Goal: Task Accomplishment & Management: Complete application form

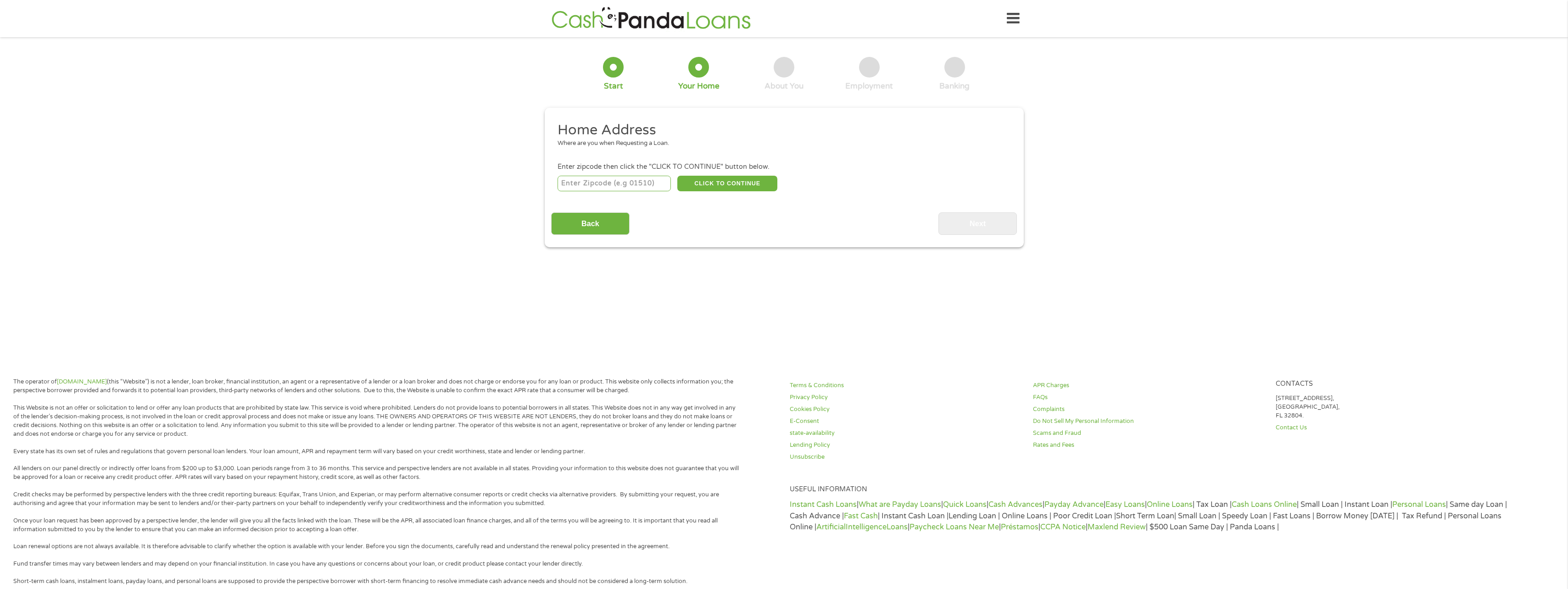
click at [613, 185] on input "number" at bounding box center [614, 183] width 113 height 16
type input "29030"
click at [756, 185] on button "CLICK TO CONTINUE" at bounding box center [727, 183] width 100 height 16
type input "29030"
type input "[PERSON_NAME]"
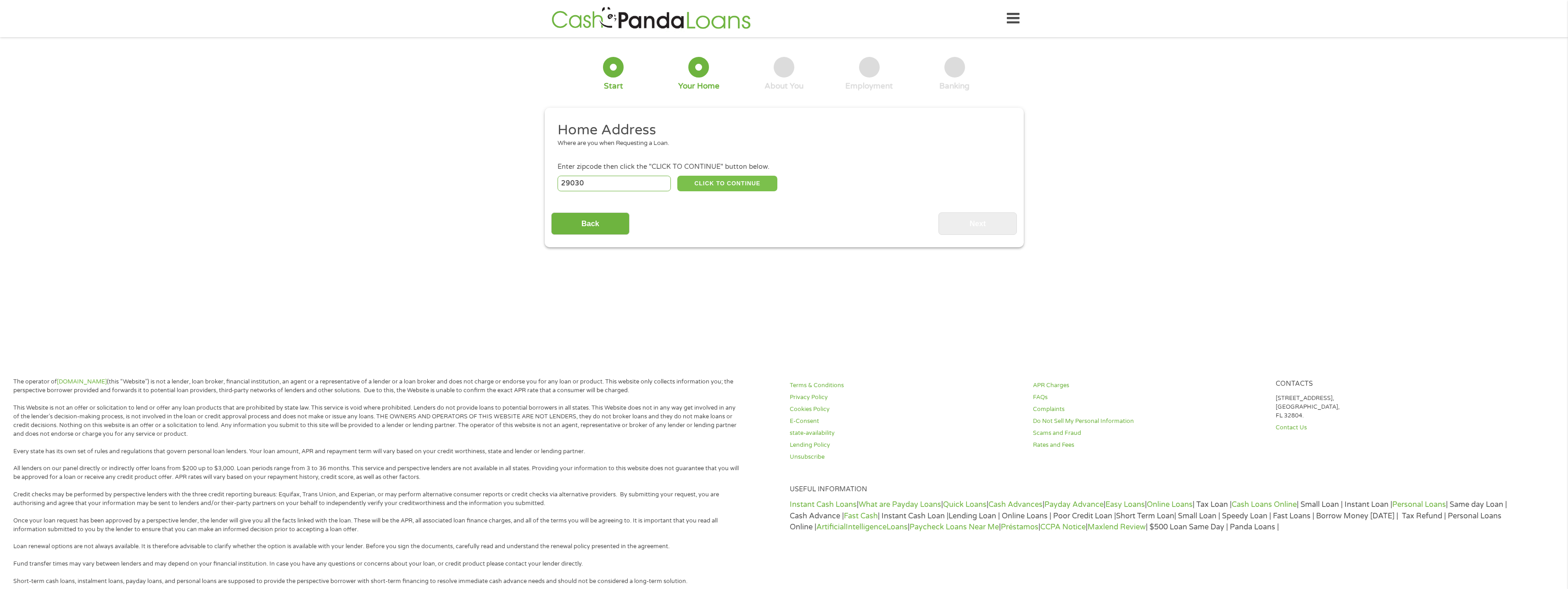
select select "[US_STATE]"
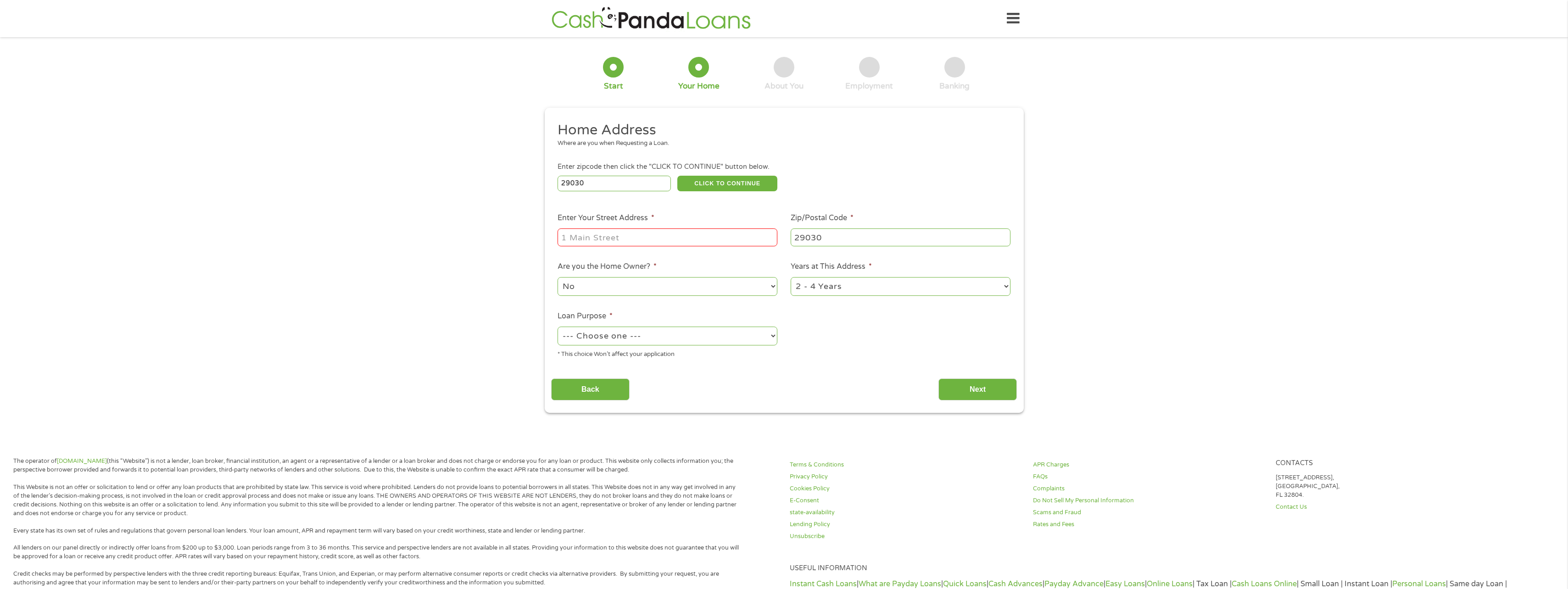
click at [651, 243] on input "Enter Your Street Address *" at bounding box center [668, 237] width 220 height 17
type input "[STREET_ADDRESS]"
click at [763, 302] on ul "Home Address Where are you when Requesting a Loan. Enter zipcode then click the…" at bounding box center [784, 243] width 466 height 245
click at [765, 293] on select "No Yes" at bounding box center [668, 286] width 220 height 19
select select "yes"
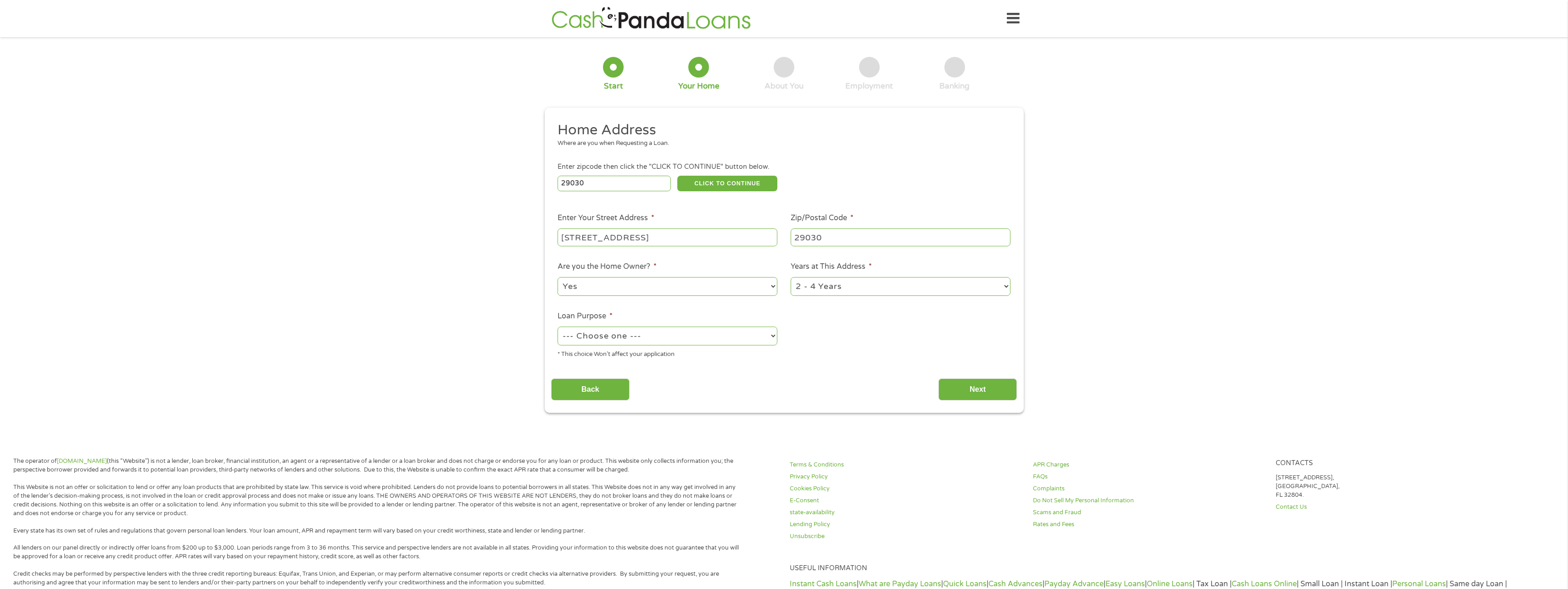
click at [558, 277] on select "No Yes" at bounding box center [668, 286] width 220 height 19
click at [931, 287] on select "1 Year or less 1 - 2 Years 2 - 4 Years Over 4 Years" at bounding box center [900, 286] width 220 height 19
select select "60months"
click at [791, 277] on select "1 Year or less 1 - 2 Years 2 - 4 Years Over 4 Years" at bounding box center [900, 286] width 220 height 19
click at [778, 335] on li "Loan Purpose * --- Choose one --- Pay Bills Debt Consolidation Home Improvement…" at bounding box center [668, 335] width 233 height 49
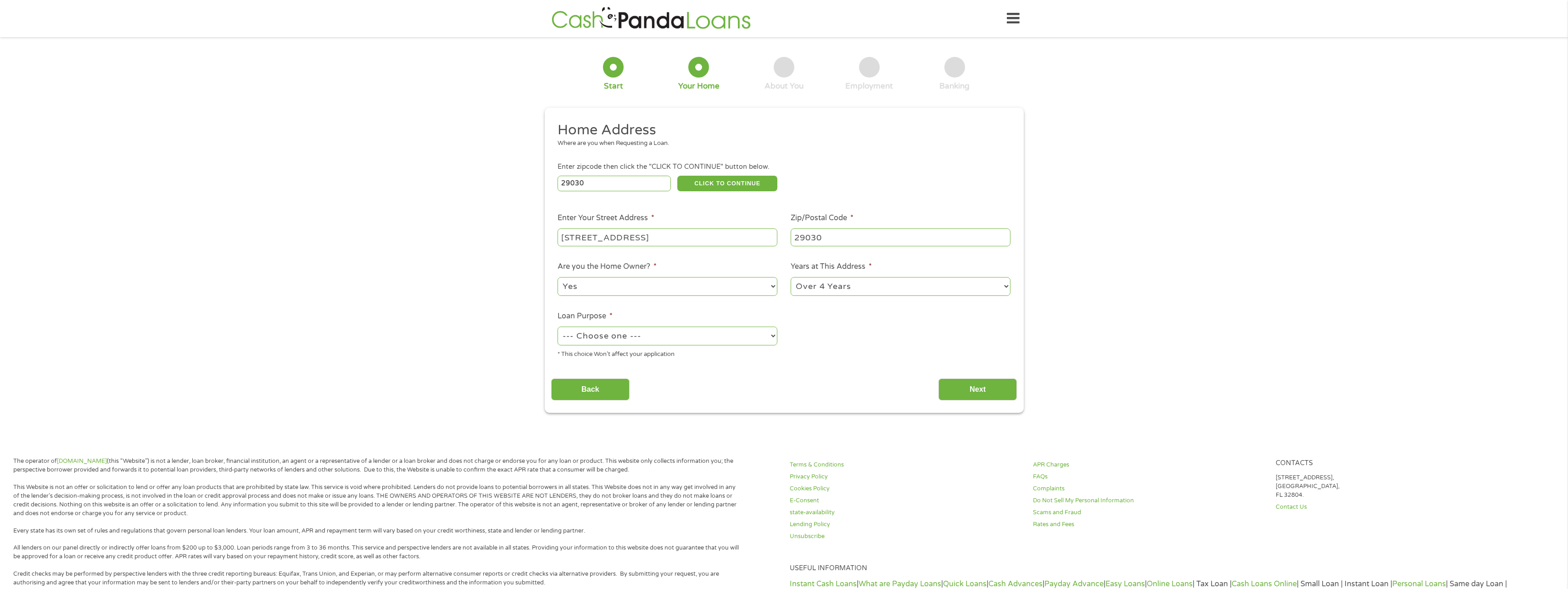
click at [771, 336] on select "--- Choose one --- Pay Bills Debt Consolidation Home Improvement Major Purchase…" at bounding box center [668, 335] width 220 height 19
select select "other"
click at [558, 326] on select "--- Choose one --- Pay Bills Debt Consolidation Home Improvement Major Purchase…" at bounding box center [668, 335] width 220 height 19
click at [958, 391] on input "Next" at bounding box center [978, 389] width 78 height 23
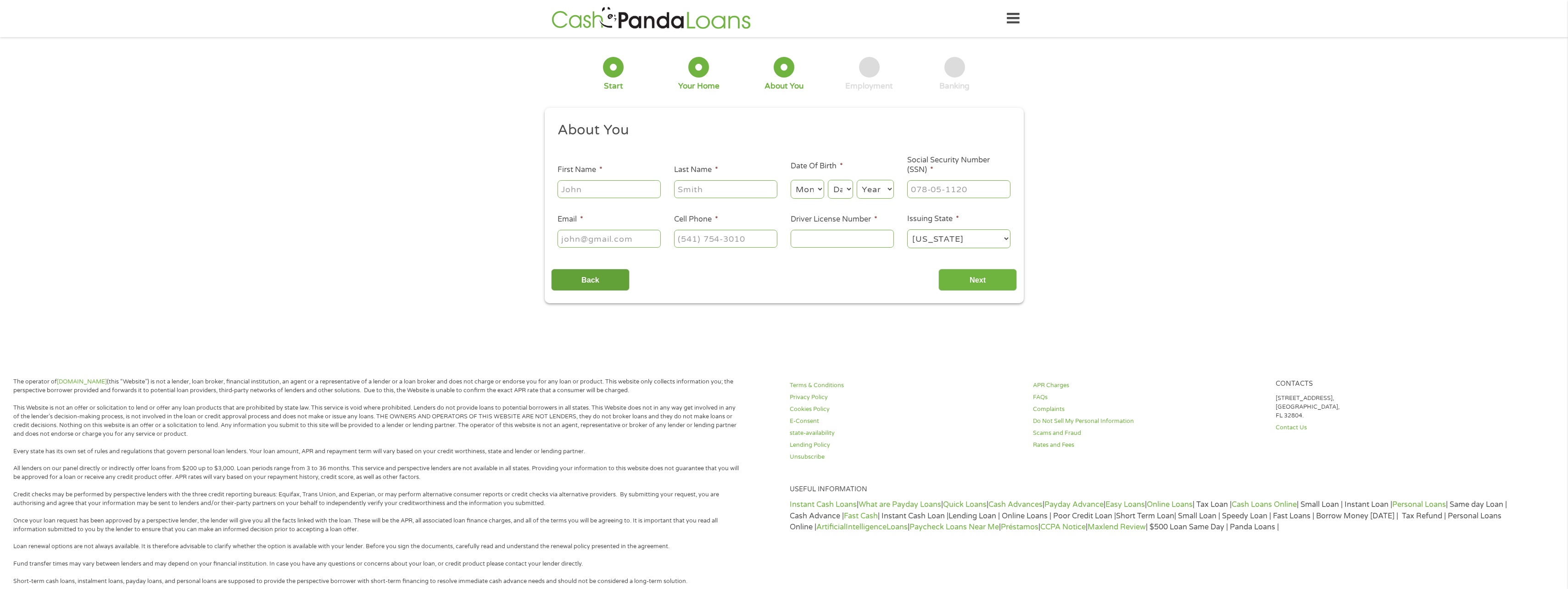
click at [597, 282] on input "Back" at bounding box center [590, 280] width 78 height 23
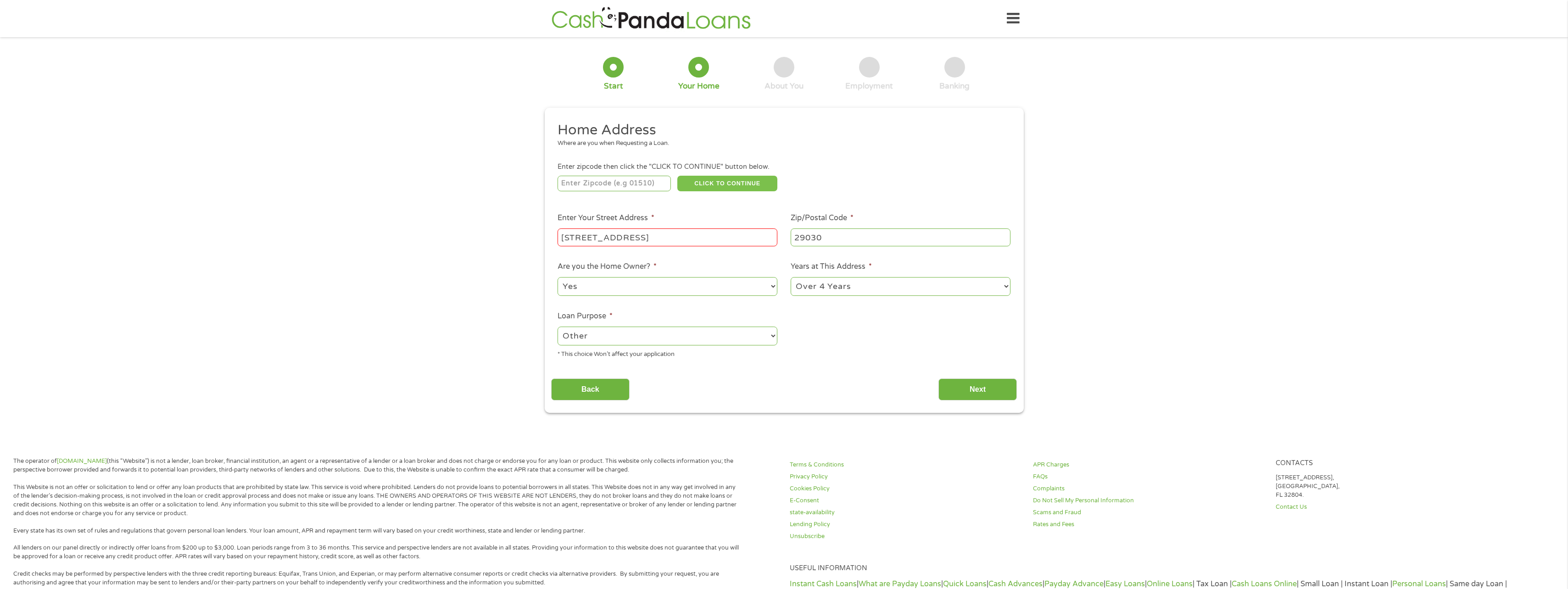
click at [727, 184] on button "CLICK TO CONTINUE" at bounding box center [727, 183] width 100 height 16
click at [698, 239] on input "[STREET_ADDRESS]" at bounding box center [668, 237] width 220 height 17
click at [690, 238] on input "[STREET_ADDRESS]" at bounding box center [668, 237] width 220 height 17
click at [763, 362] on ul "Home Address Where are you when Requesting a Loan. Enter zipcode then click the…" at bounding box center [784, 243] width 466 height 245
click at [618, 184] on input "number" at bounding box center [614, 183] width 113 height 16
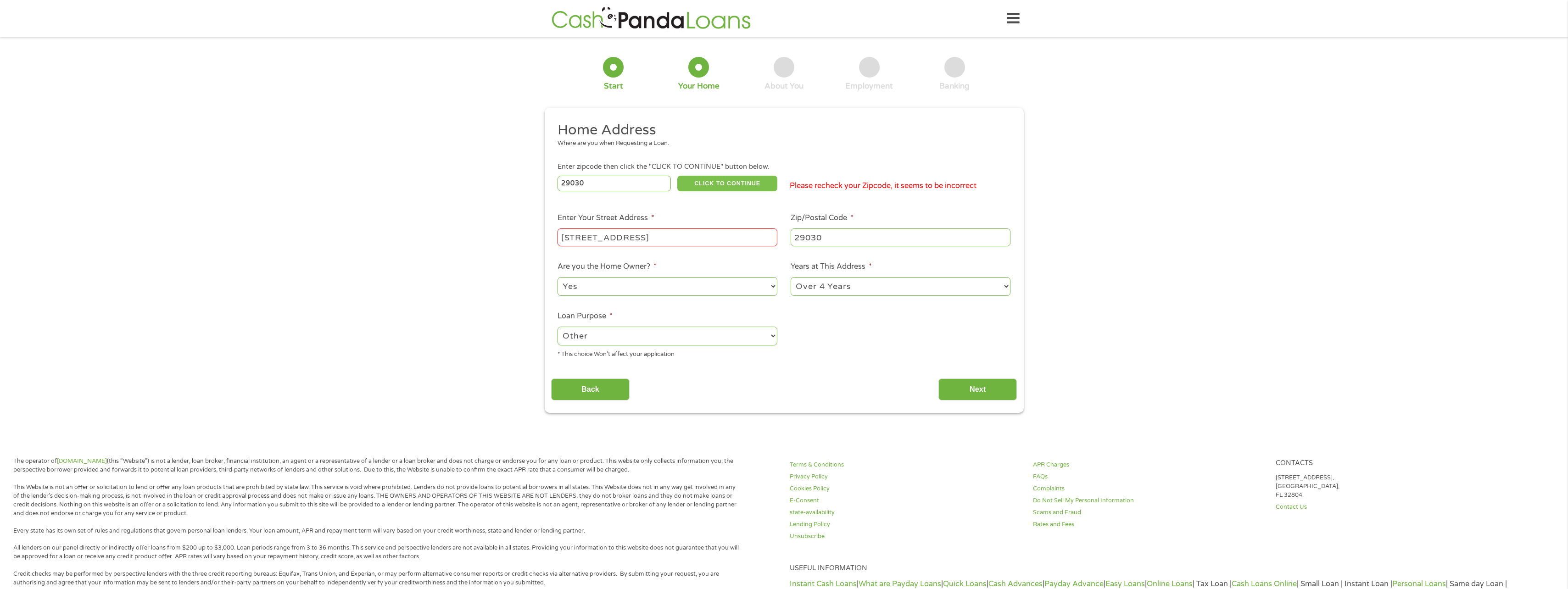
type input "29030"
click at [747, 180] on button "CLICK TO CONTINUE" at bounding box center [727, 183] width 100 height 16
click at [706, 235] on input "[STREET_ADDRESS]" at bounding box center [668, 237] width 220 height 17
drag, startPoint x: 706, startPoint y: 235, endPoint x: 509, endPoint y: 231, distance: 197.0
click at [509, 231] on div "1 Start 2 Your Home 3 About You 4 Employment 5 Banking 6 This field is hidden w…" at bounding box center [784, 228] width 1568 height 369
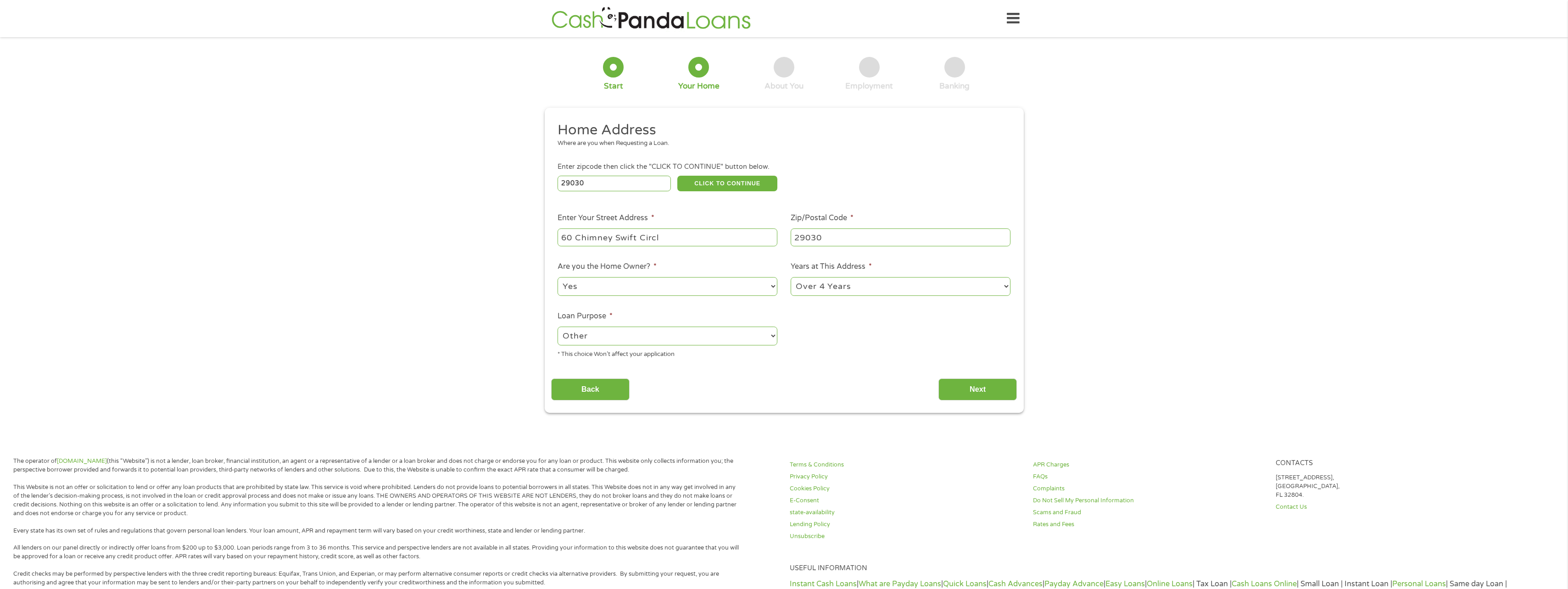
type input "[STREET_ADDRESS]"
click at [851, 346] on ul "Home Address Where are you when Requesting a Loan. Enter zipcode then click the…" at bounding box center [784, 243] width 466 height 245
click at [992, 383] on input "Next" at bounding box center [978, 389] width 78 height 23
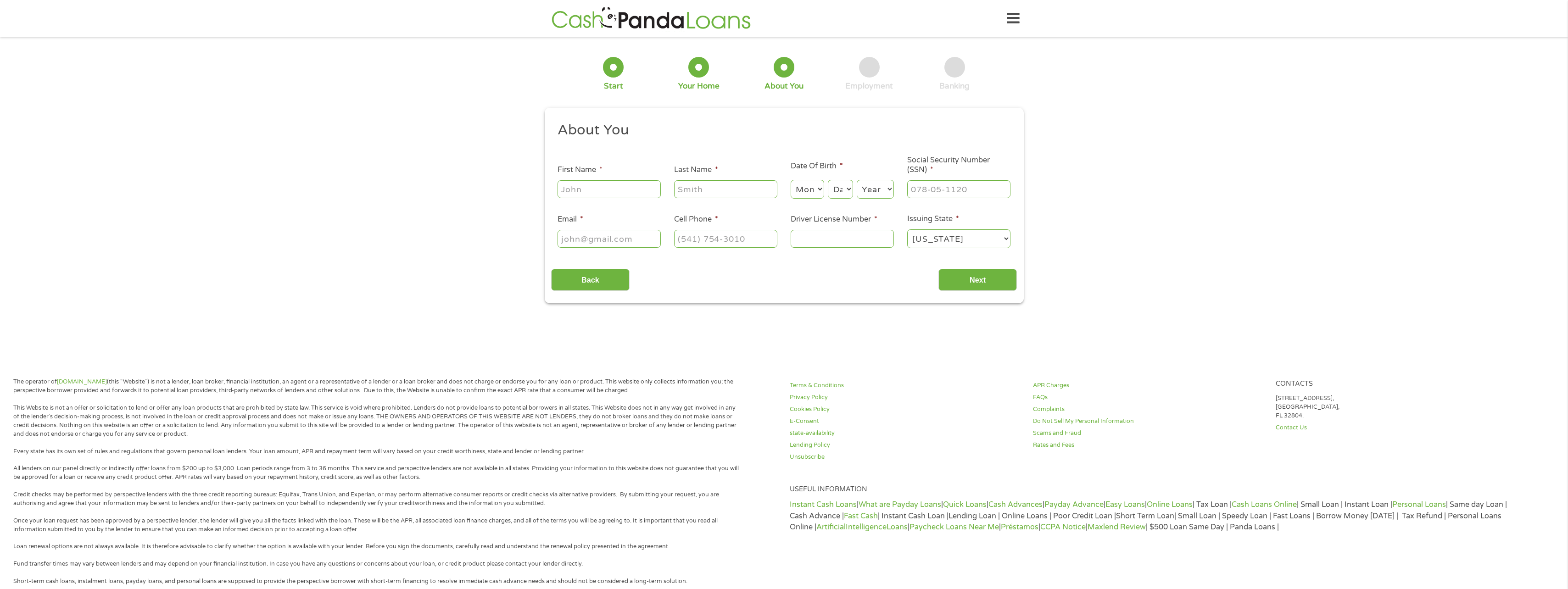
click at [613, 192] on input "First Name *" at bounding box center [609, 189] width 103 height 17
type input "[PERSON_NAME]"
click at [814, 190] on select "Month 1 2 3 4 5 6 7 8 9 10 11 12" at bounding box center [807, 189] width 34 height 19
select select "3"
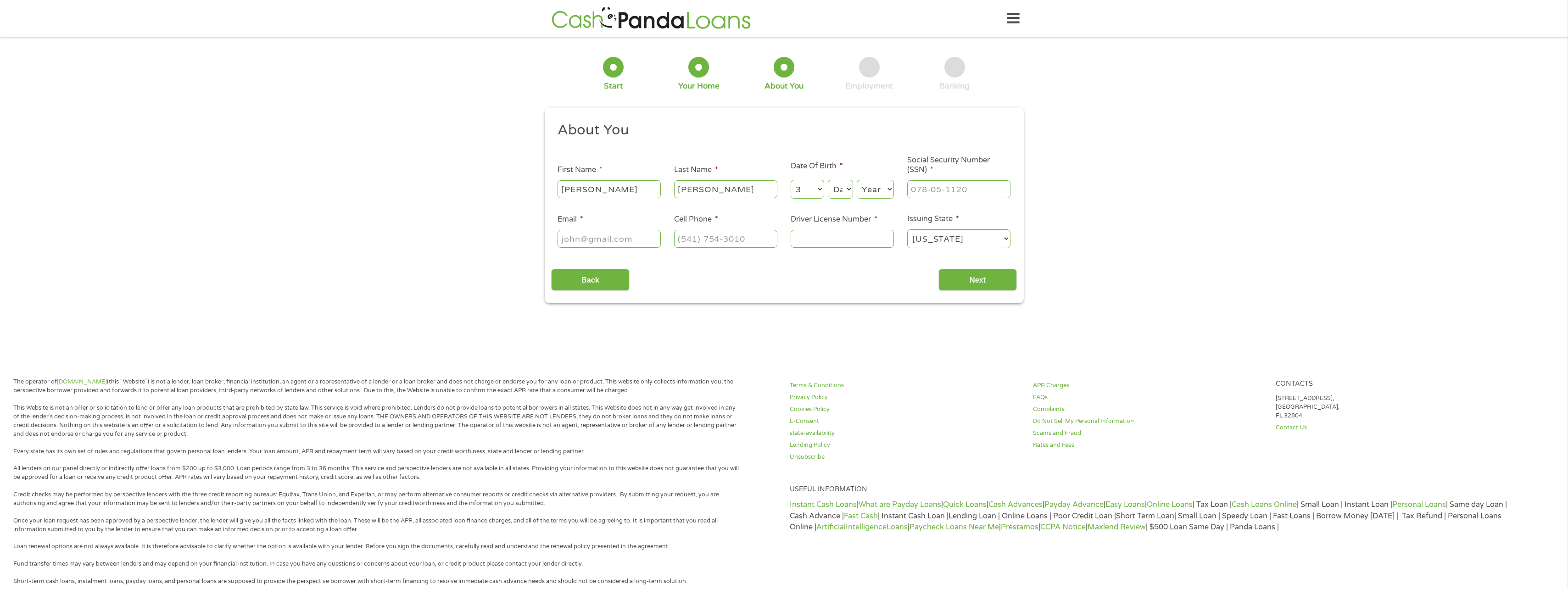
click at [791, 180] on select "Month 1 2 3 4 5 6 7 8 9 10 11 12" at bounding box center [807, 189] width 34 height 19
click at [850, 190] on select "Day 1 2 3 4 5 6 7 8 9 10 11 12 13 14 15 16 17 18 19 20 21 22 23 24 25 26 27 28 …" at bounding box center [840, 189] width 25 height 19
select select "20"
click at [828, 180] on select "Day 1 2 3 4 5 6 7 8 9 10 11 12 13 14 15 16 17 18 19 20 21 22 23 24 25 26 27 28 …" at bounding box center [840, 189] width 25 height 19
click at [885, 191] on select "Year [DATE] 2006 2005 2004 2003 2002 2001 2000 1999 1998 1997 1996 1995 1994 19…" at bounding box center [876, 189] width 37 height 19
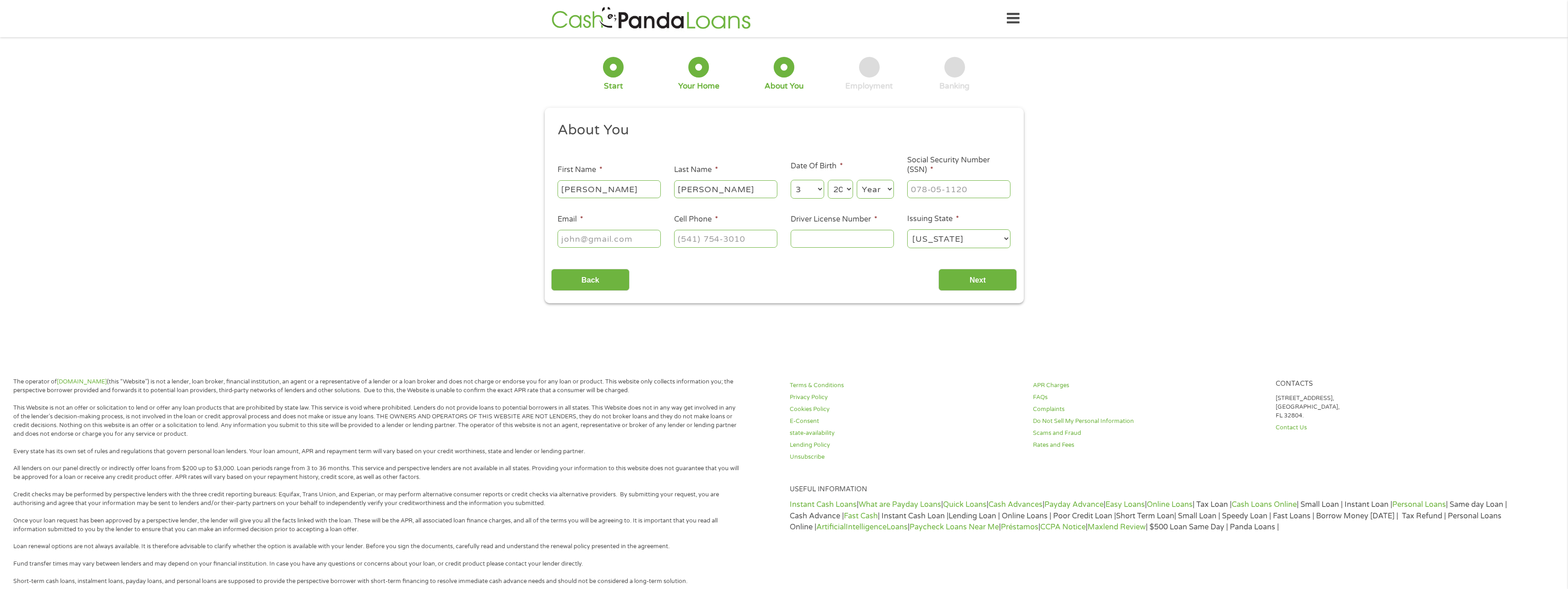
select select "1981"
click at [857, 180] on select "Year [DATE] 2006 2005 2004 2003 2002 2001 2000 1999 1998 1997 1996 1995 1994 19…" at bounding box center [876, 189] width 37 height 19
click at [926, 194] on input "___-__-____" at bounding box center [959, 189] width 103 height 17
type input "247-53-1776"
click at [614, 237] on input "Email *" at bounding box center [609, 238] width 103 height 17
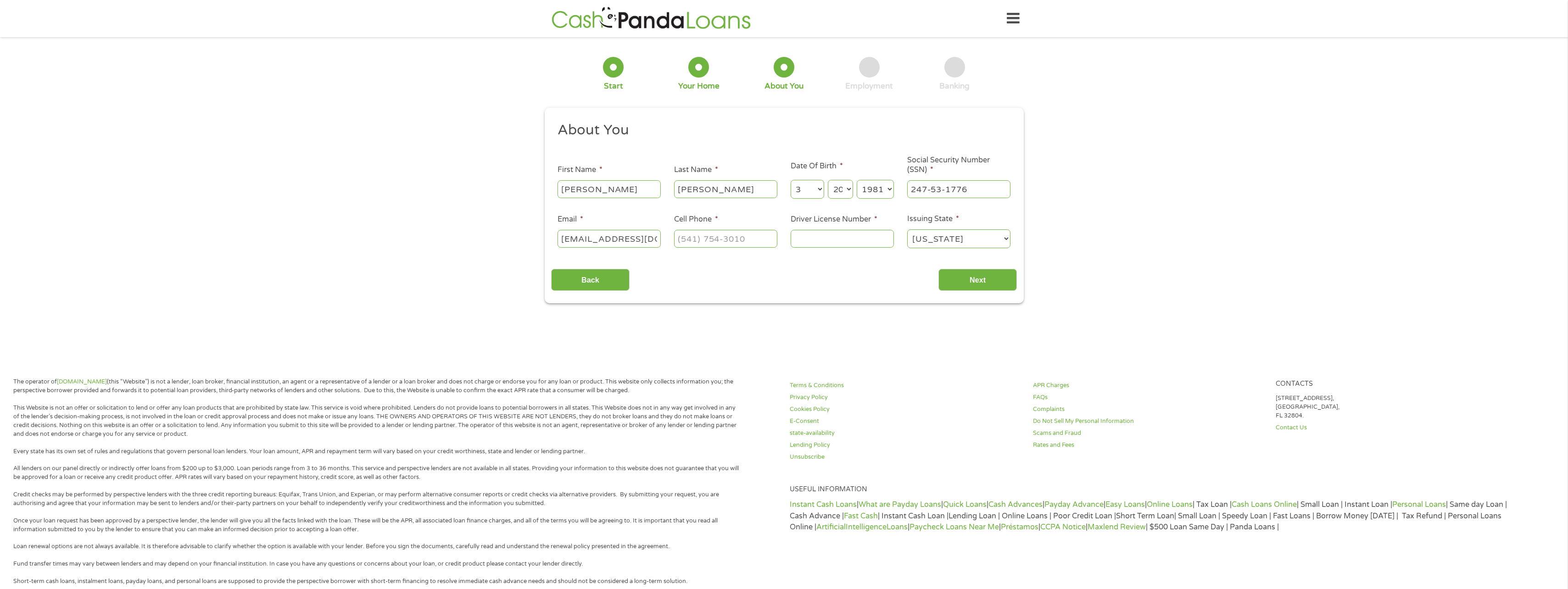
scroll to position [0, 1]
type input "[EMAIL_ADDRESS][DOMAIN_NAME]"
type input "[PHONE_NUMBER]"
click at [806, 239] on input "Driver License Number *" at bounding box center [842, 238] width 103 height 17
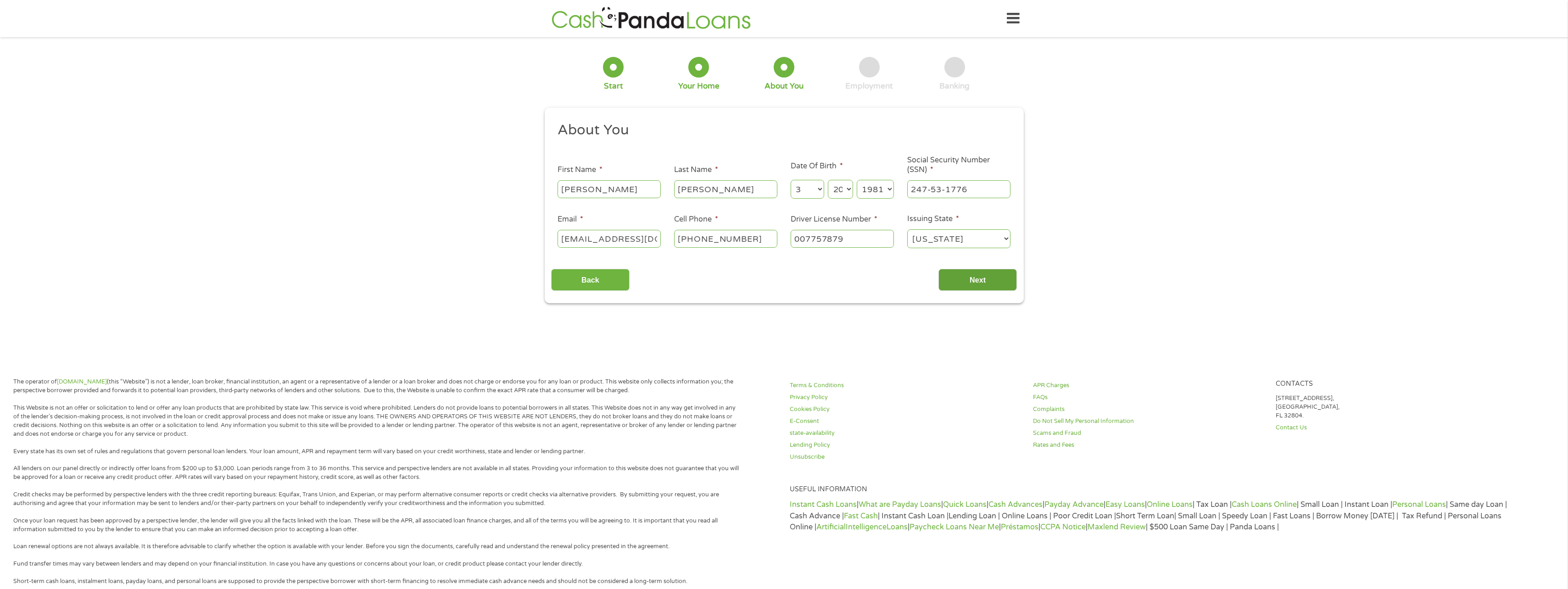
type input "007757879"
click at [985, 279] on input "Next" at bounding box center [978, 280] width 78 height 23
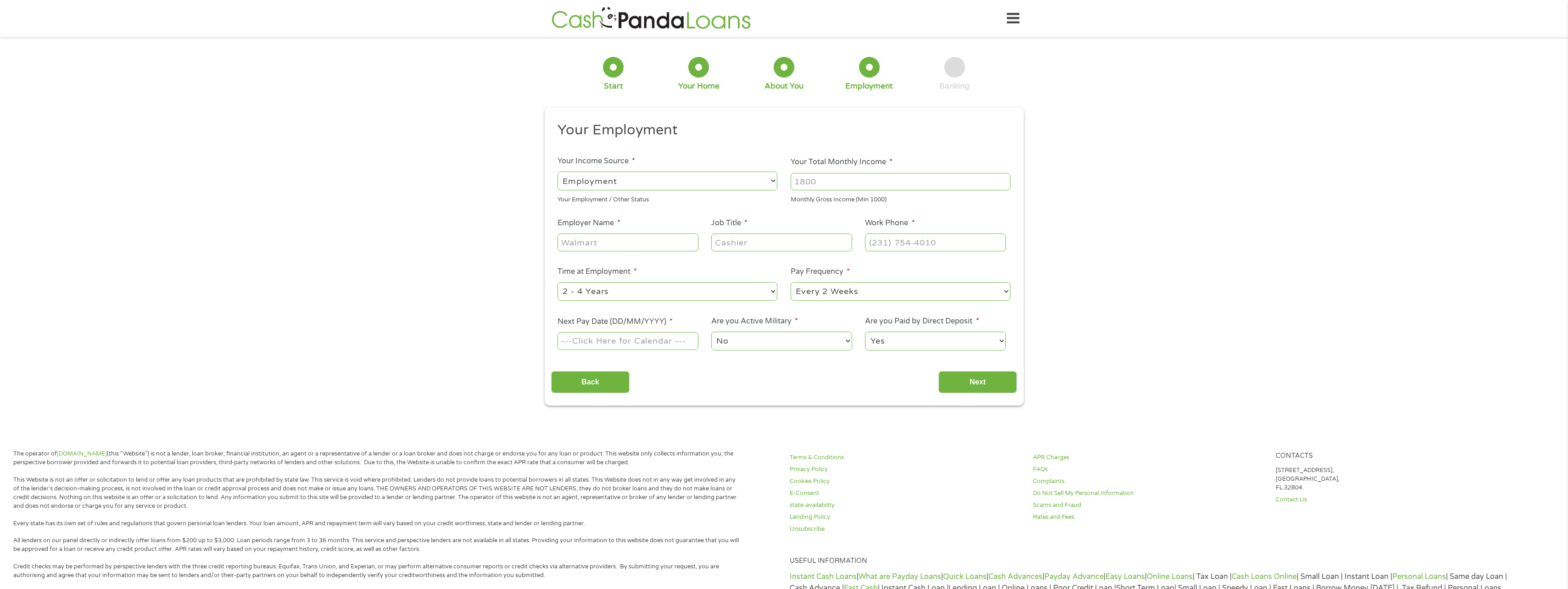
click at [826, 180] on input "Your Total Monthly Income *" at bounding box center [900, 181] width 220 height 17
click at [600, 233] on div at bounding box center [628, 242] width 141 height 21
click at [600, 248] on input "Employer Name *" at bounding box center [628, 241] width 141 height 17
drag, startPoint x: 850, startPoint y: 179, endPoint x: 791, endPoint y: 180, distance: 59.0
click at [791, 180] on input "1800" at bounding box center [900, 181] width 220 height 17
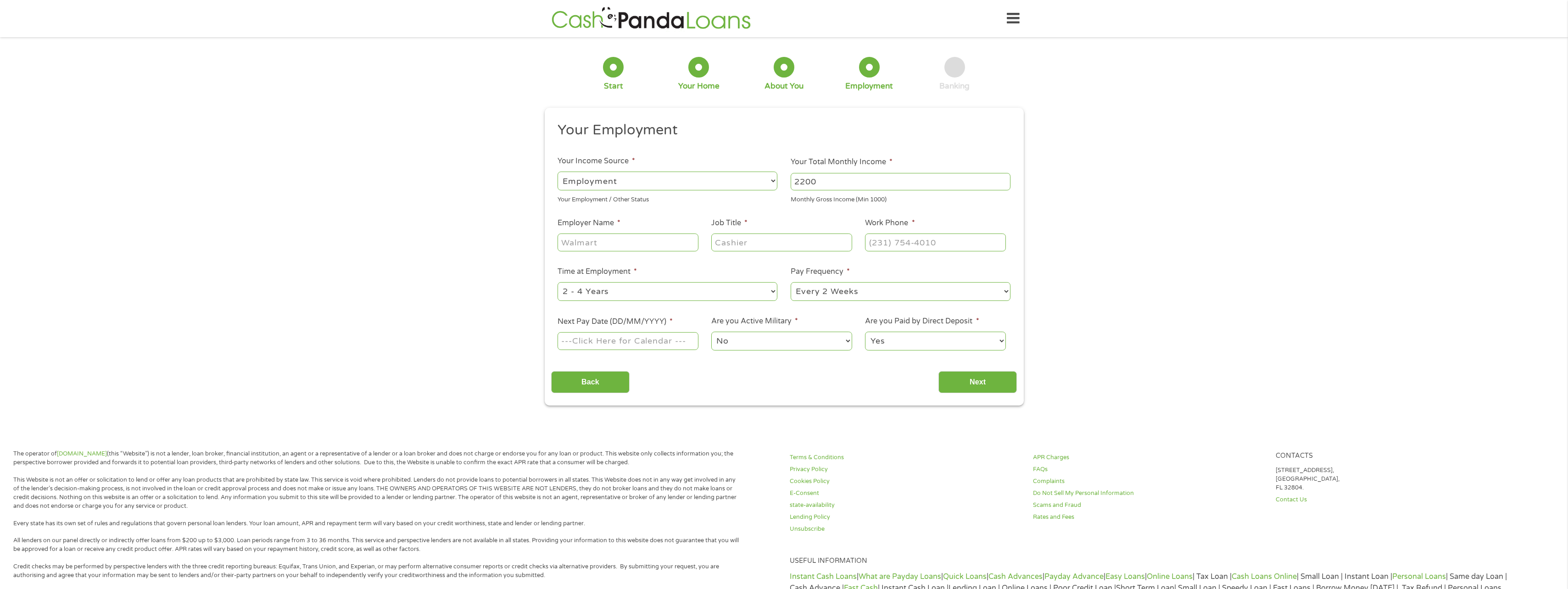
type input "2200"
type input "SCDPPPS"
click at [736, 244] on input "Job Title *" at bounding box center [782, 241] width 141 height 17
type input "OSS"
click at [882, 239] on input "(___) ___-____" at bounding box center [935, 241] width 141 height 17
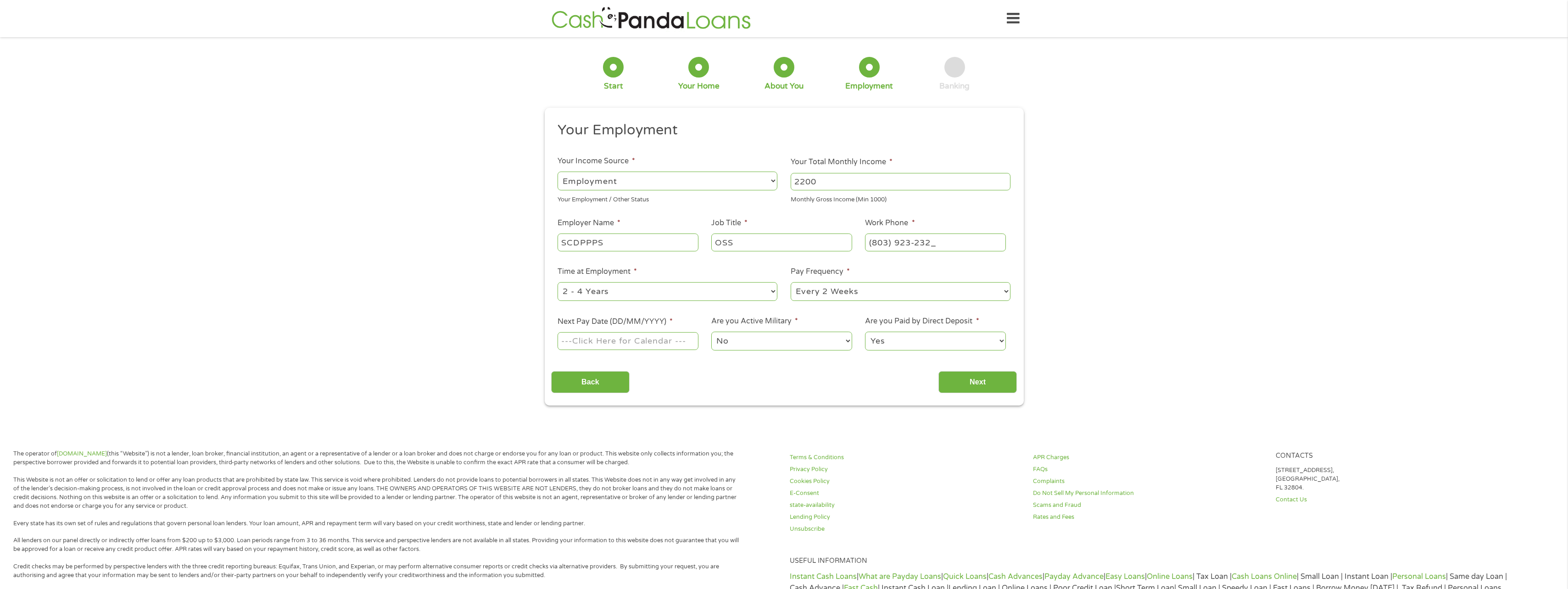
type input "[PHONE_NUMBER]"
click at [869, 296] on select "--- Choose one --- Every 2 Weeks Every Week Monthly Semi-Monthly" at bounding box center [900, 291] width 220 height 19
click at [791, 282] on select "--- Choose one --- Every 2 Weeks Every Week Monthly Semi-Monthly" at bounding box center [900, 291] width 220 height 19
click at [674, 344] on input "Next Pay Date (DD/MM/YYYY) *" at bounding box center [628, 340] width 141 height 17
click at [672, 319] on label "Next Pay Date (DD/MM/YYYY) *" at bounding box center [616, 322] width 115 height 10
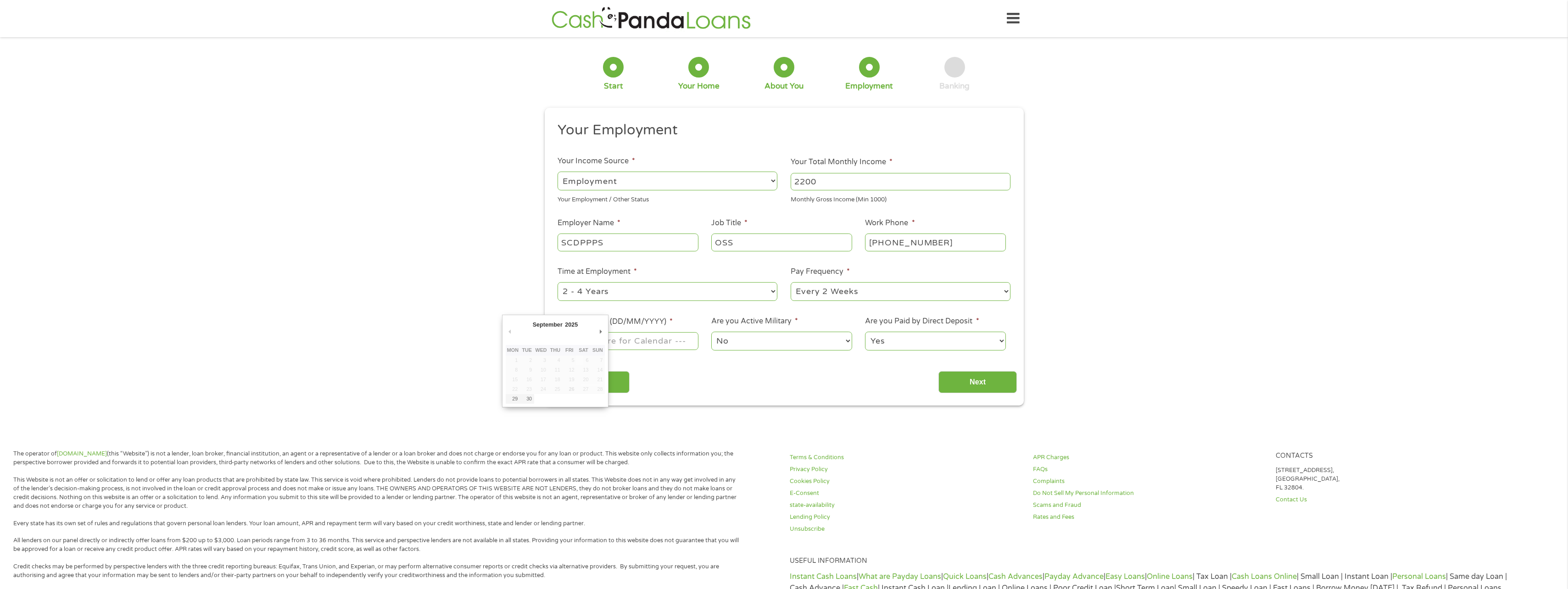
click at [673, 332] on input "Next Pay Date (DD/MM/YYYY) *" at bounding box center [628, 340] width 141 height 17
type input "[DATE]"
click at [968, 378] on input "Next" at bounding box center [978, 382] width 78 height 23
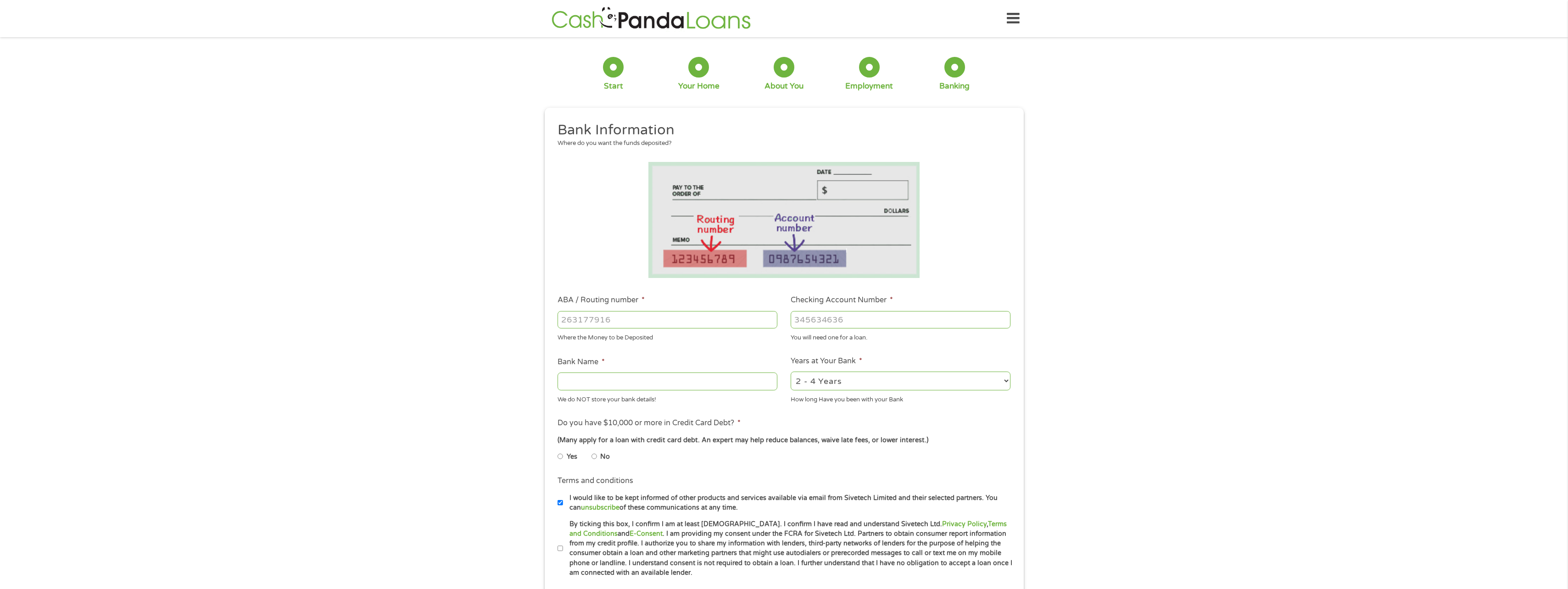
click at [587, 314] on input "ABA / Routing number *" at bounding box center [668, 319] width 220 height 17
type input "253279031"
type input "ALLSOUTH FEDERAL CREDIT UNION"
type input "253279031"
click at [806, 322] on input "Checking Account Number *" at bounding box center [900, 319] width 220 height 17
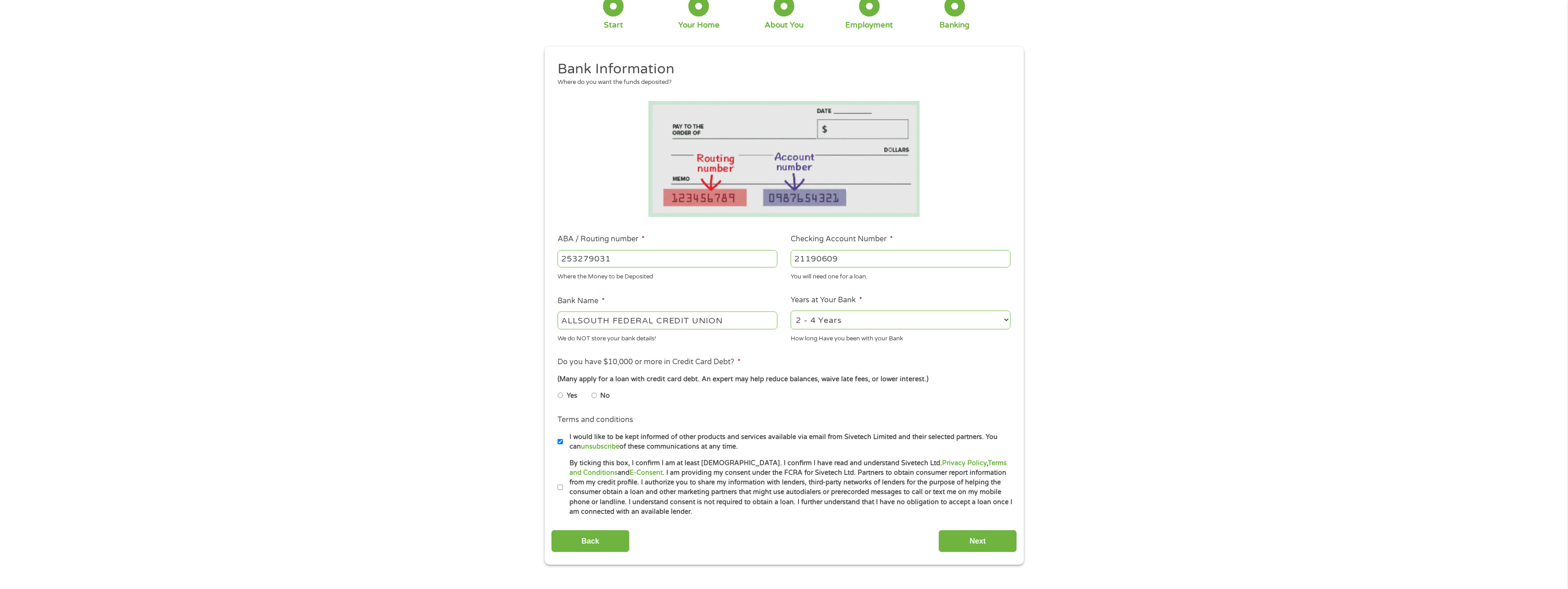
scroll to position [92, 0]
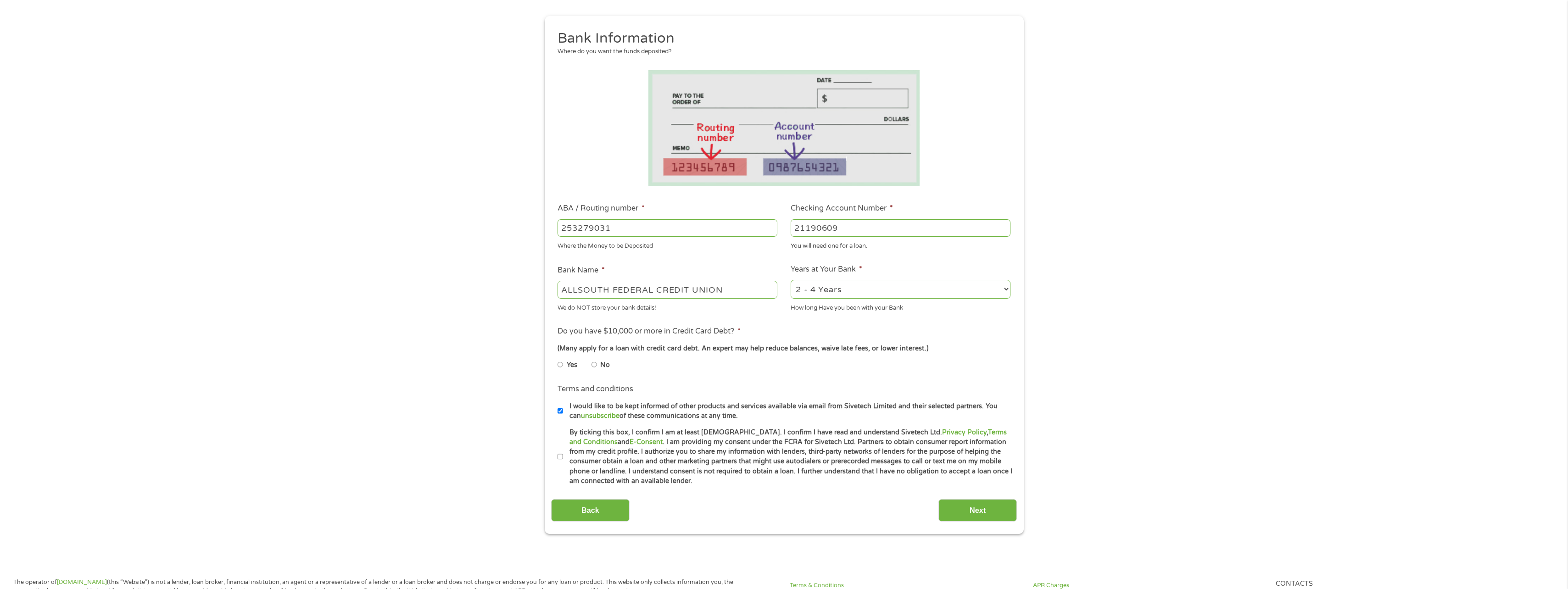
type input "21190609"
click at [595, 365] on input "No" at bounding box center [594, 364] width 5 height 14
radio input "true"
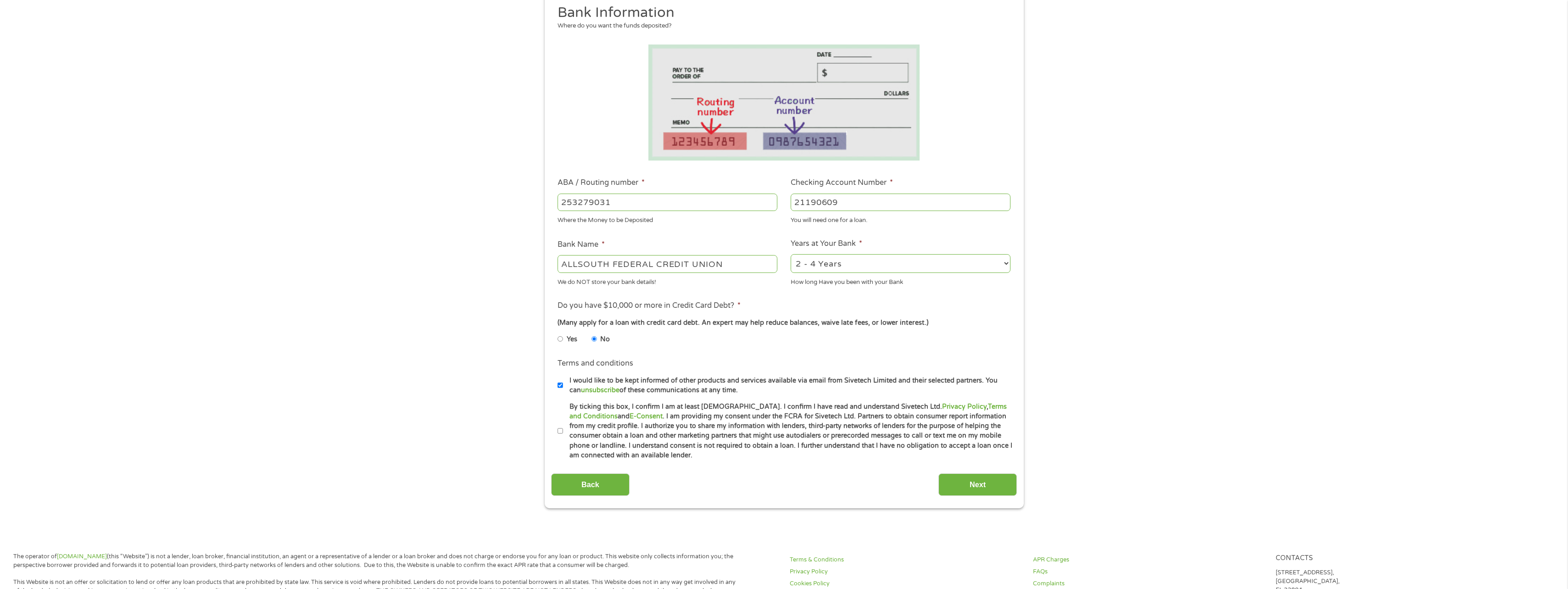
scroll to position [184, 0]
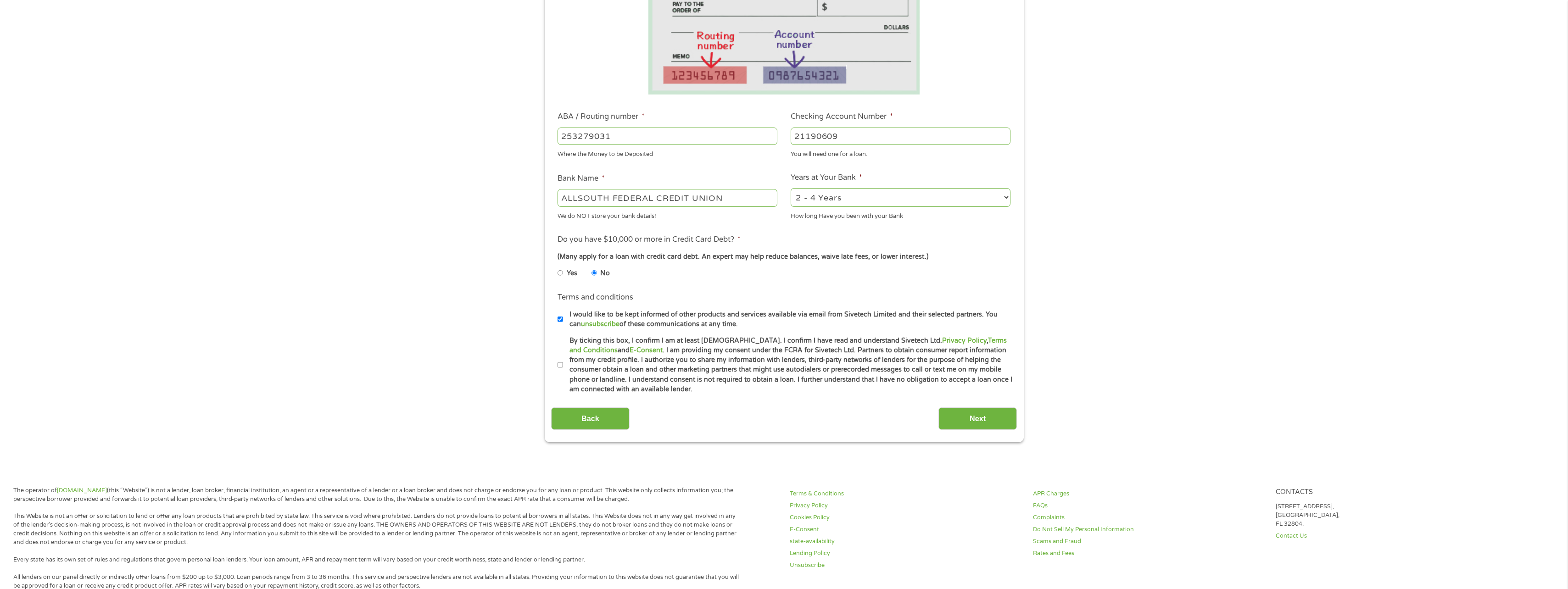
click at [558, 319] on input "I would like to be kept informed of other products and services available via e…" at bounding box center [561, 319] width 5 height 14
checkbox input "false"
click at [559, 365] on input "By ticking this box, I confirm I am at least [DEMOGRAPHIC_DATA]. I confirm I ha…" at bounding box center [561, 365] width 5 height 14
checkbox input "true"
click at [995, 419] on input "Next" at bounding box center [978, 418] width 78 height 23
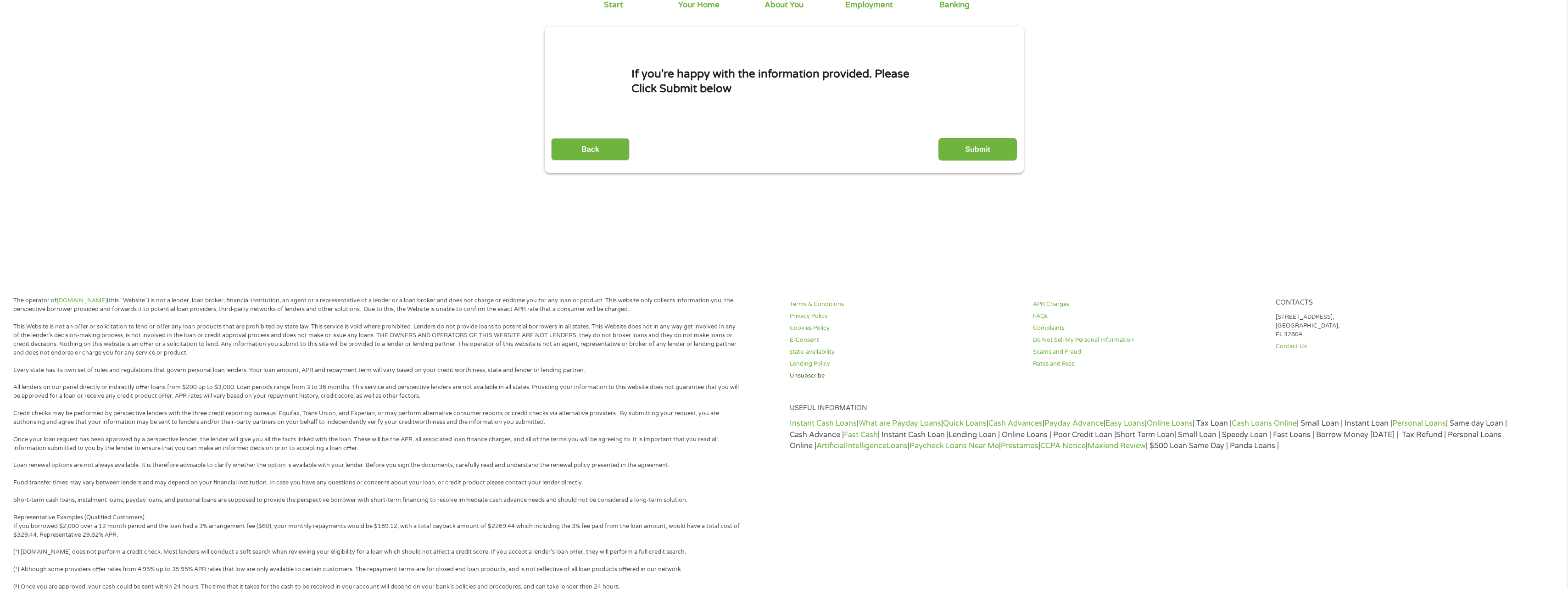
scroll to position [0, 0]
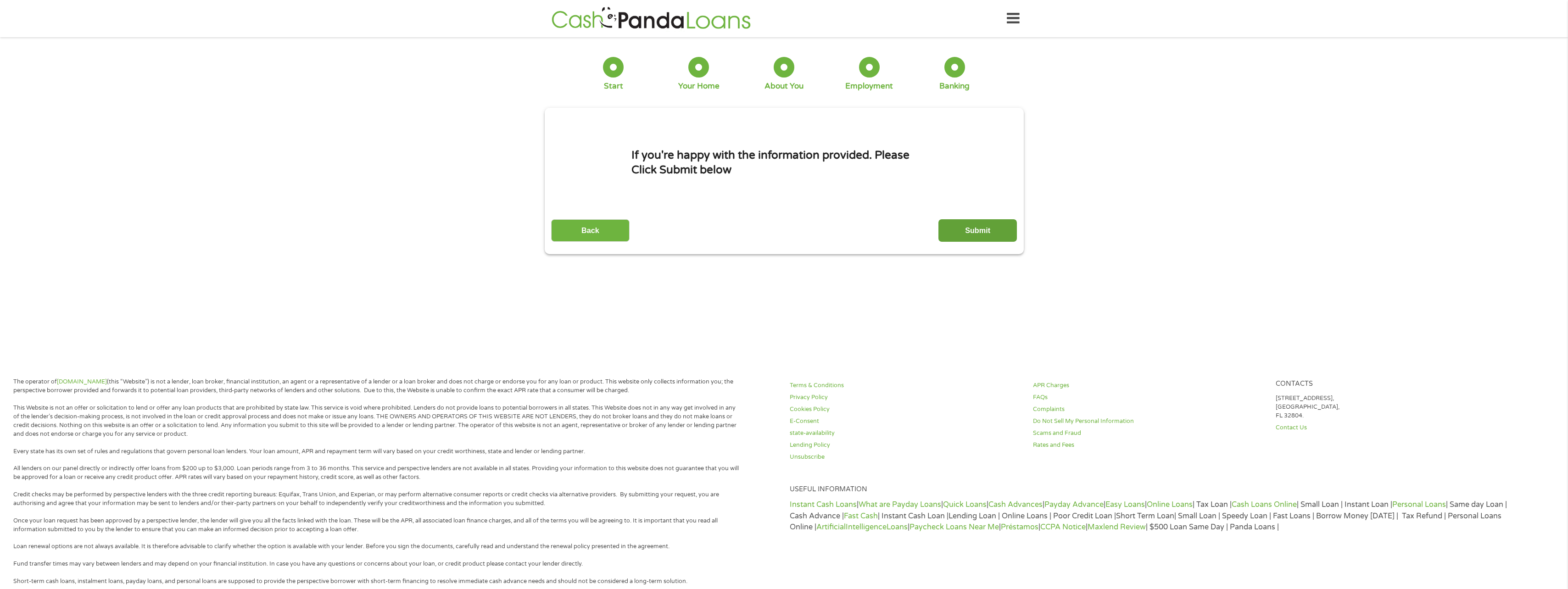
drag, startPoint x: 981, startPoint y: 227, endPoint x: 1069, endPoint y: 294, distance: 110.6
click at [981, 228] on input "Submit" at bounding box center [978, 230] width 78 height 23
